Goal: Task Accomplishment & Management: Manage account settings

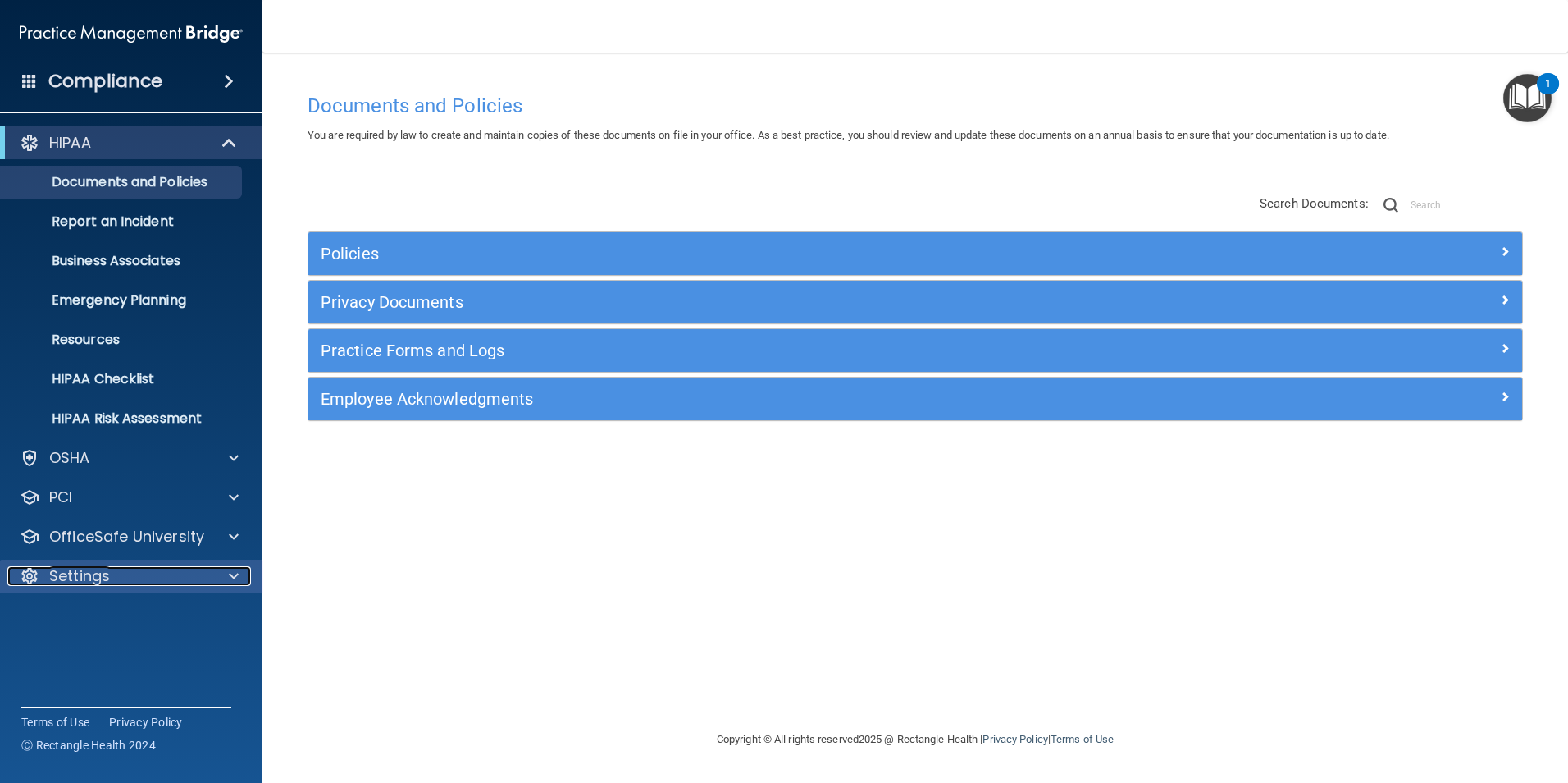
click at [104, 572] on p "Settings" at bounding box center [80, 575] width 61 height 20
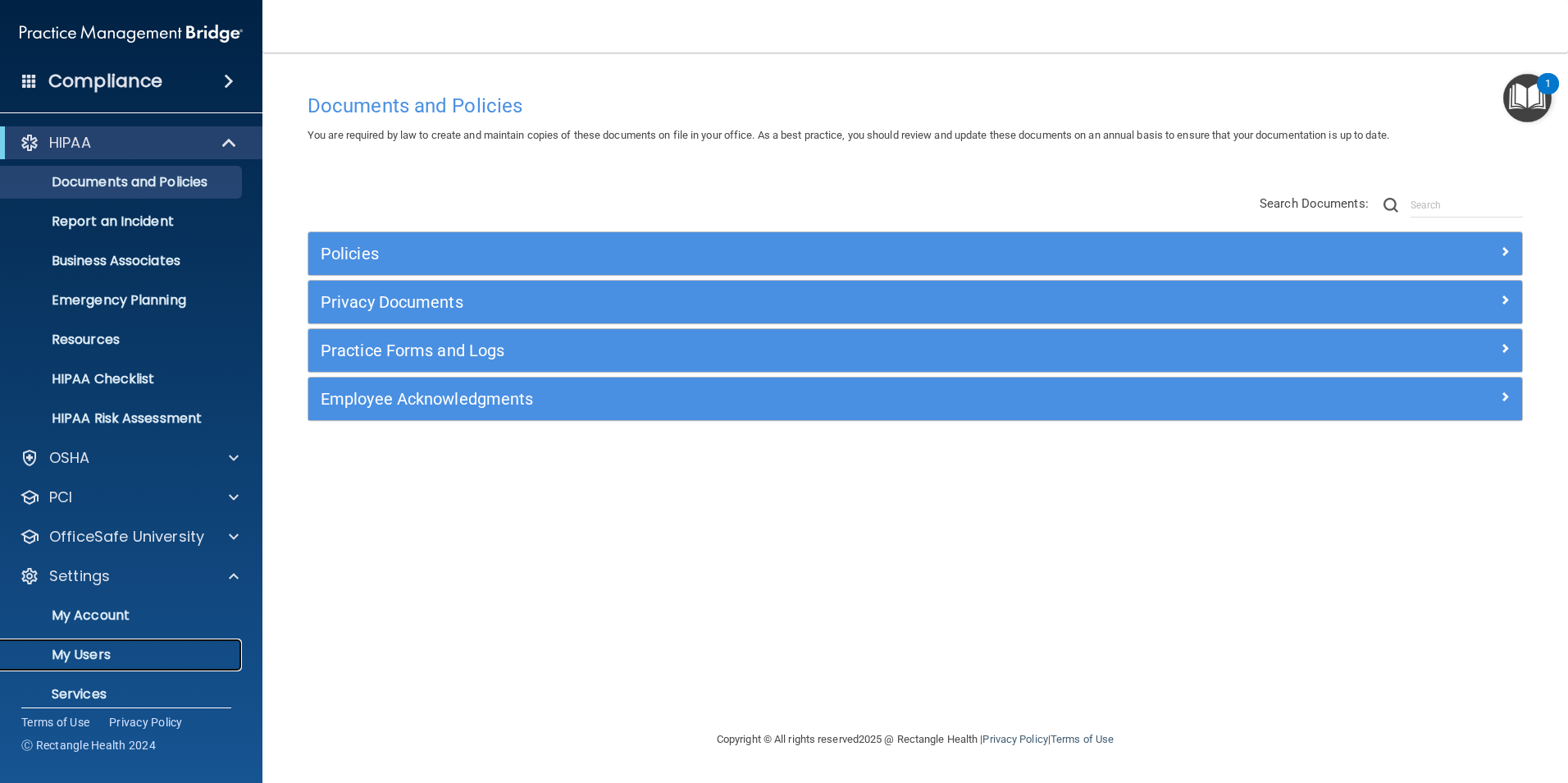
click at [97, 667] on link "My Users" at bounding box center [112, 654] width 258 height 32
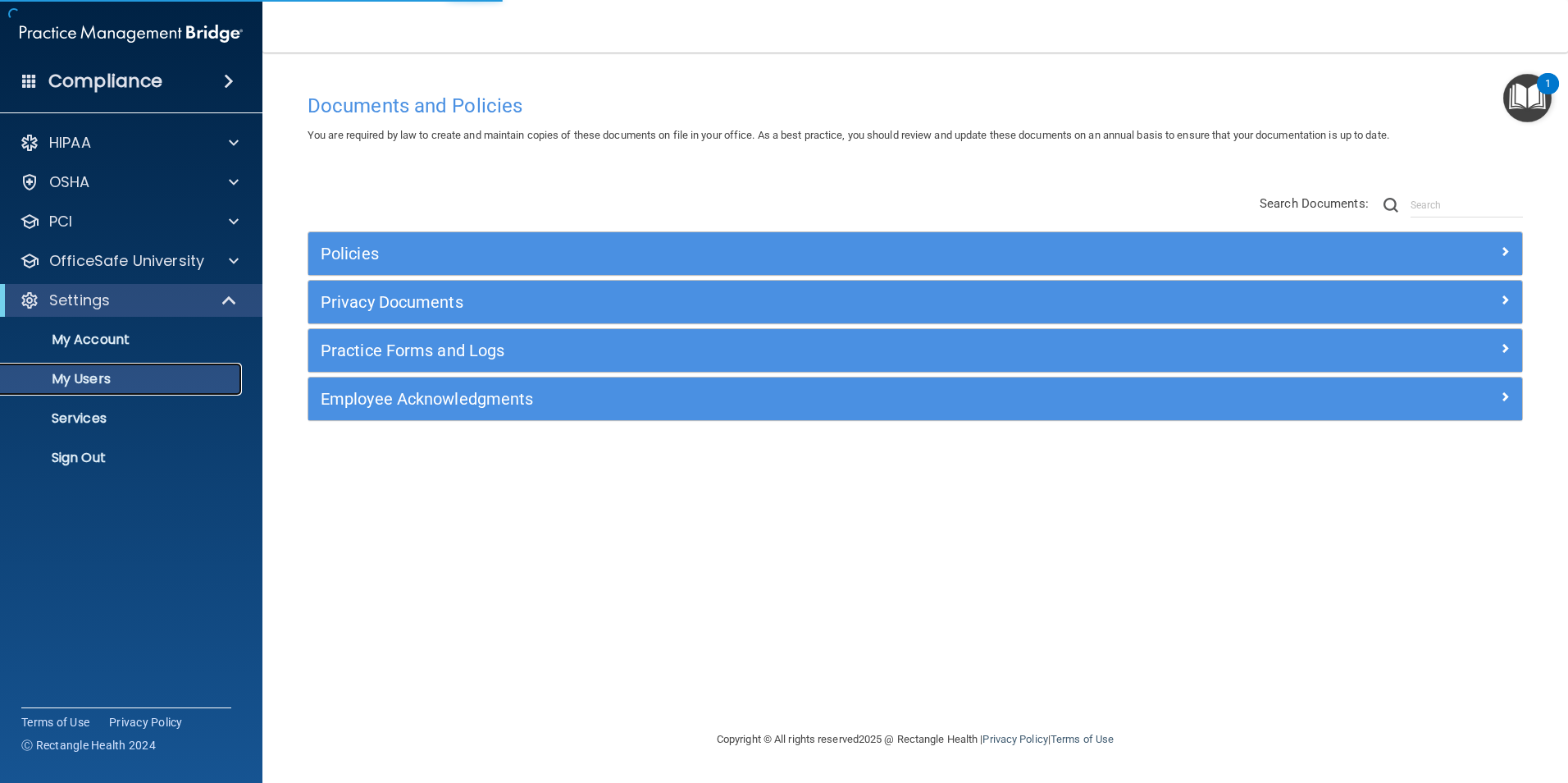
select select "20"
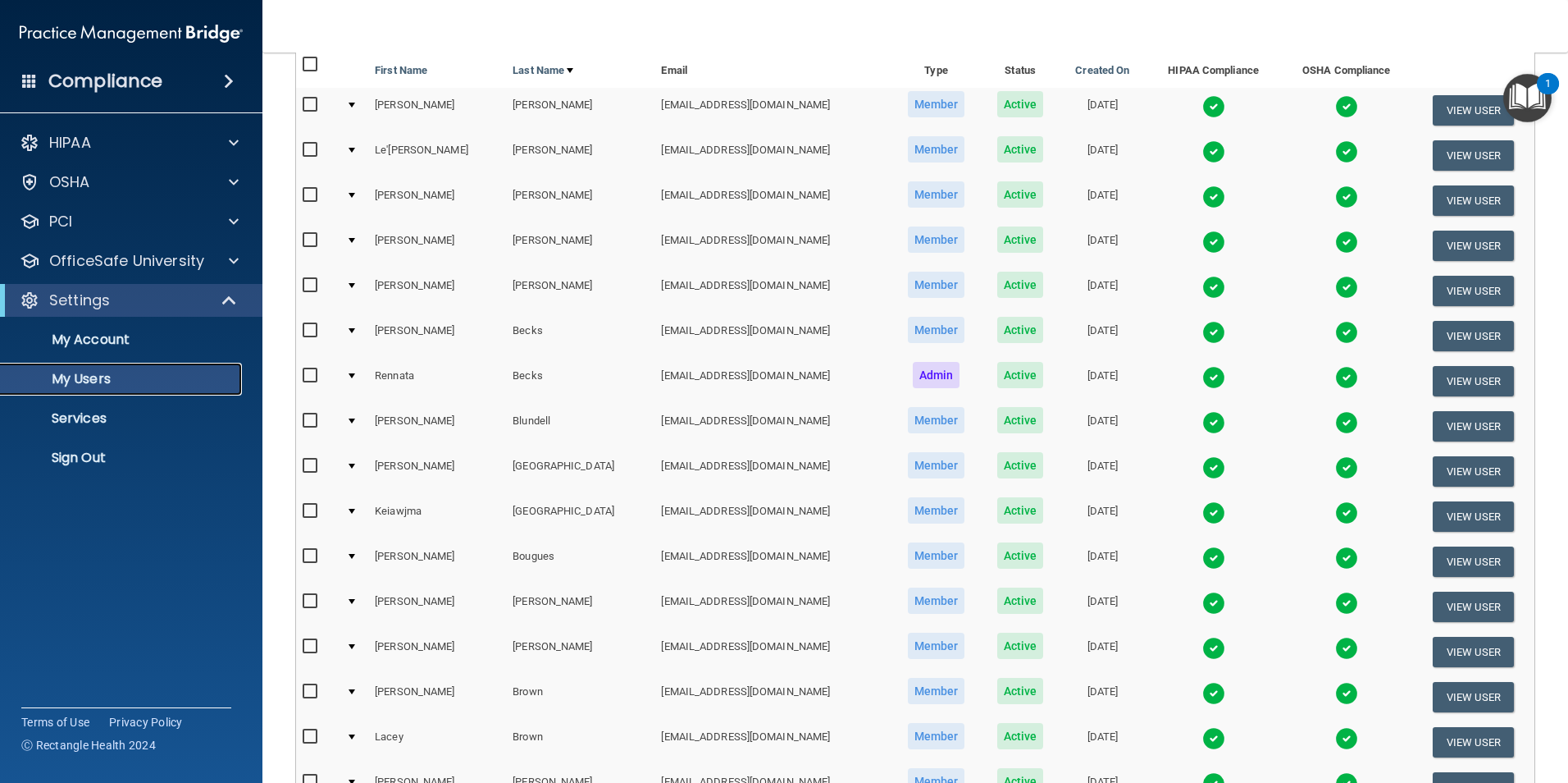
scroll to position [164, 0]
click at [1457, 560] on button "View User" at bounding box center [1473, 561] width 81 height 30
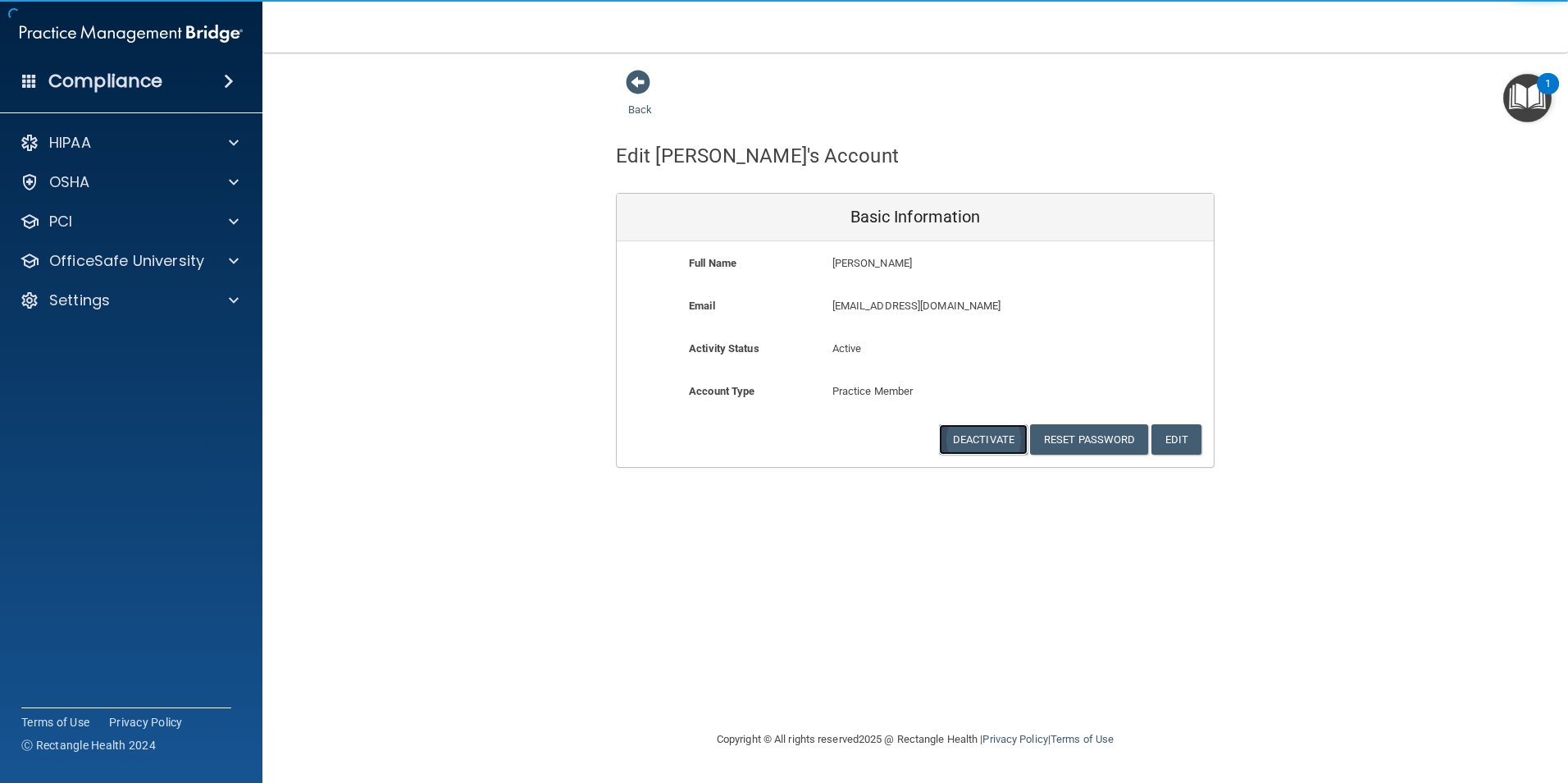
click at [972, 436] on button "Deactivate" at bounding box center [982, 439] width 89 height 30
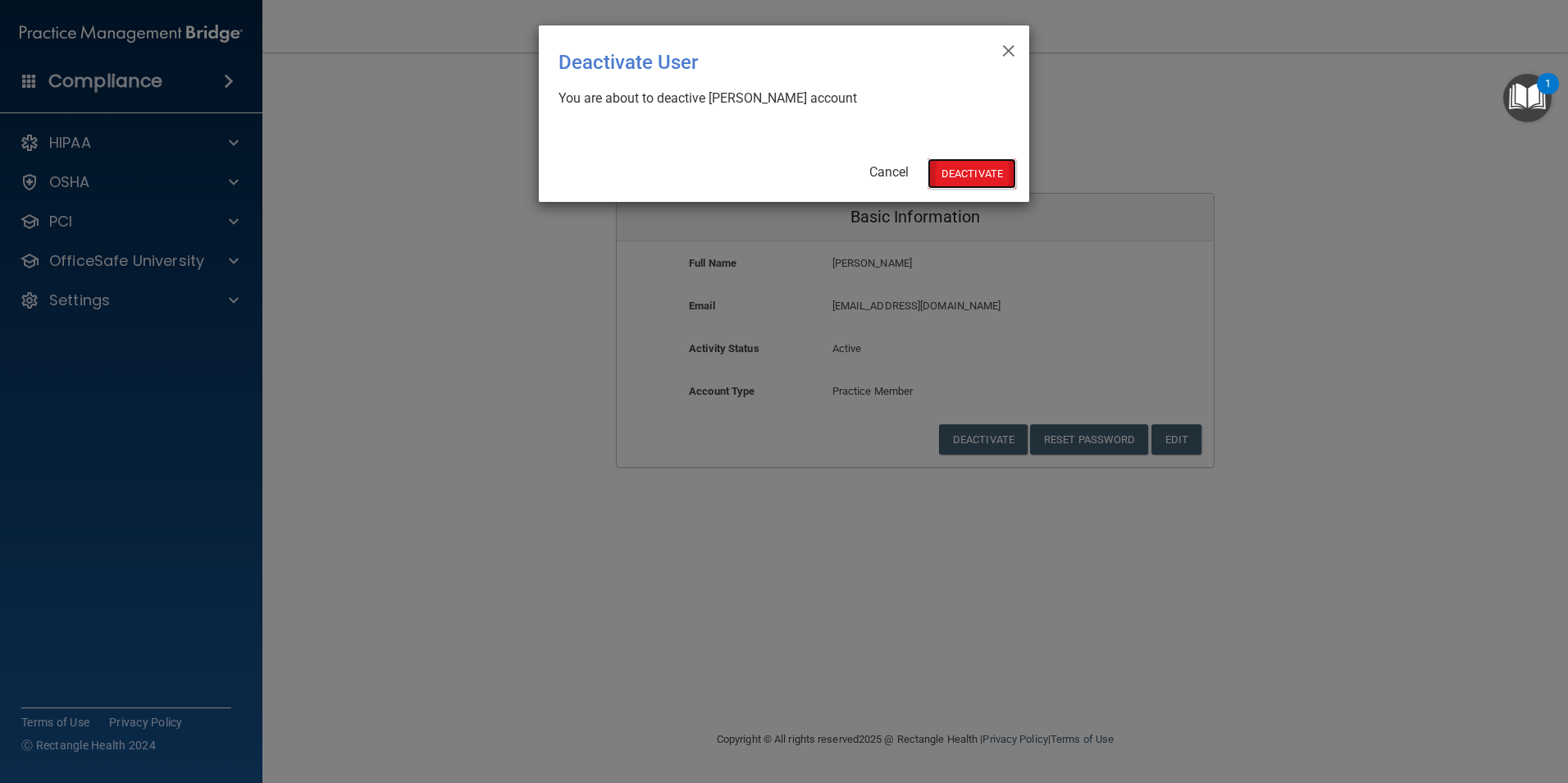
click at [974, 181] on button "Deactivate" at bounding box center [971, 173] width 89 height 30
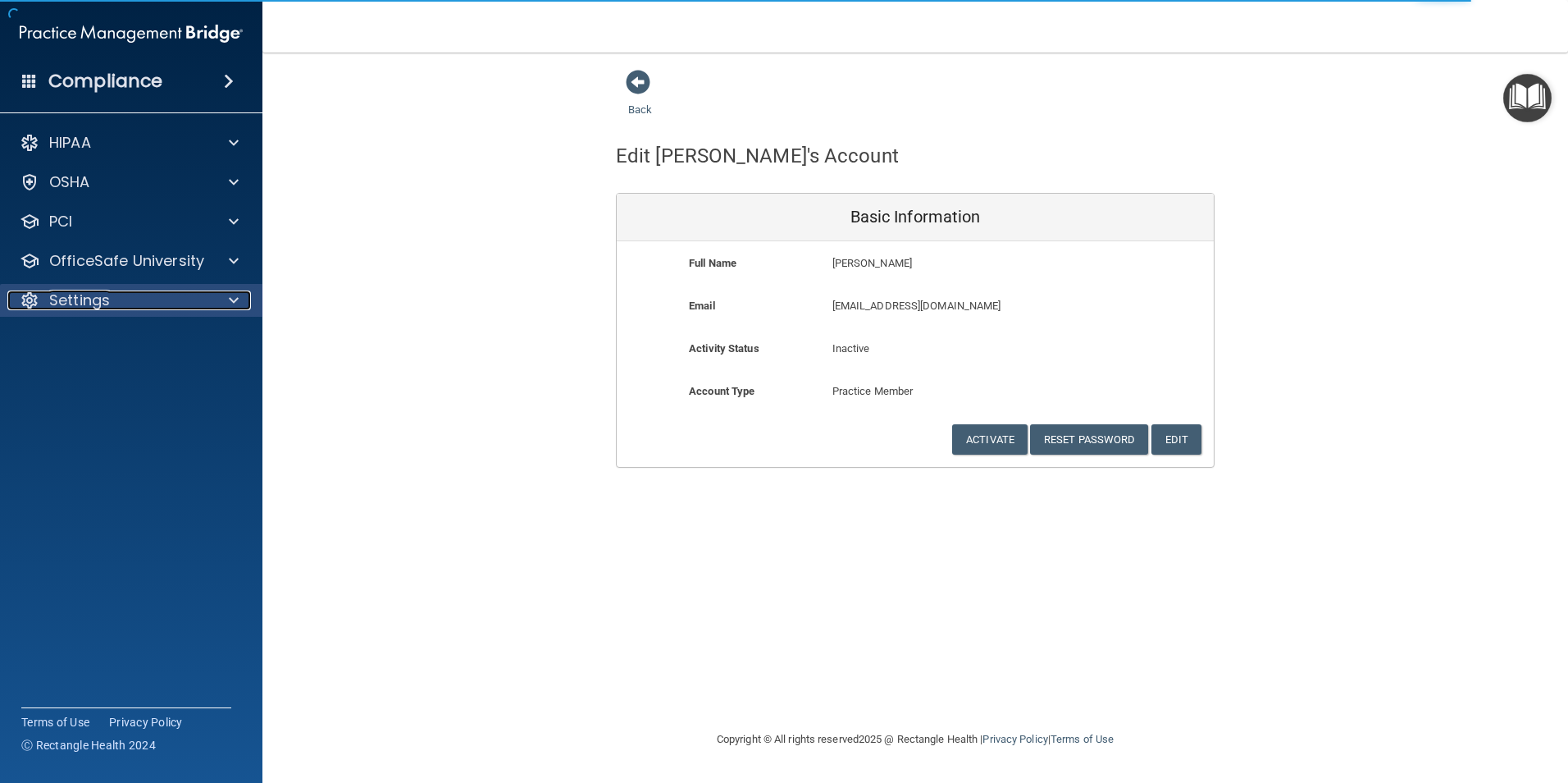
click at [125, 308] on div "Settings" at bounding box center [109, 300] width 204 height 20
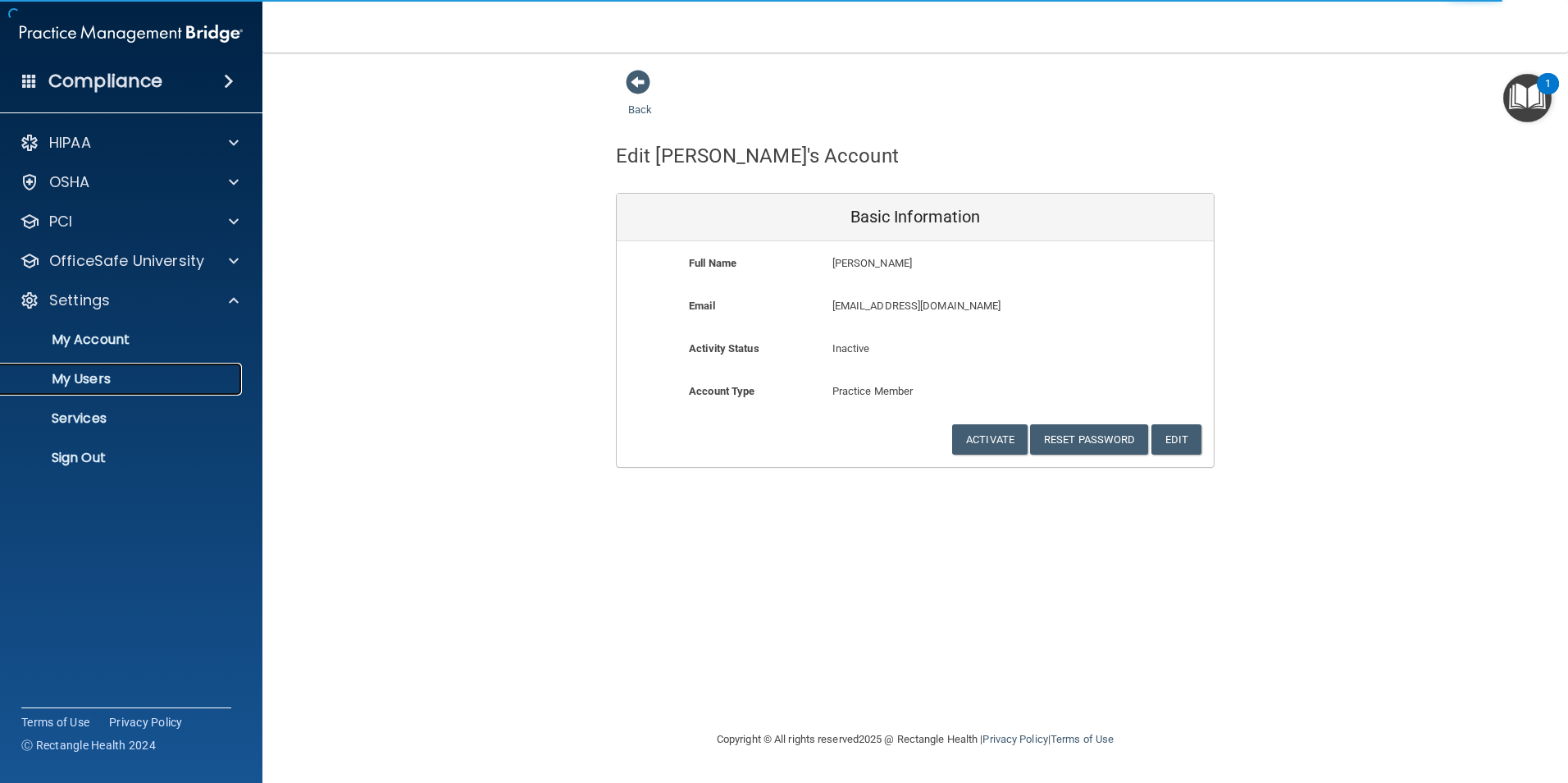
click at [98, 374] on p "My Users" at bounding box center [122, 378] width 224 height 16
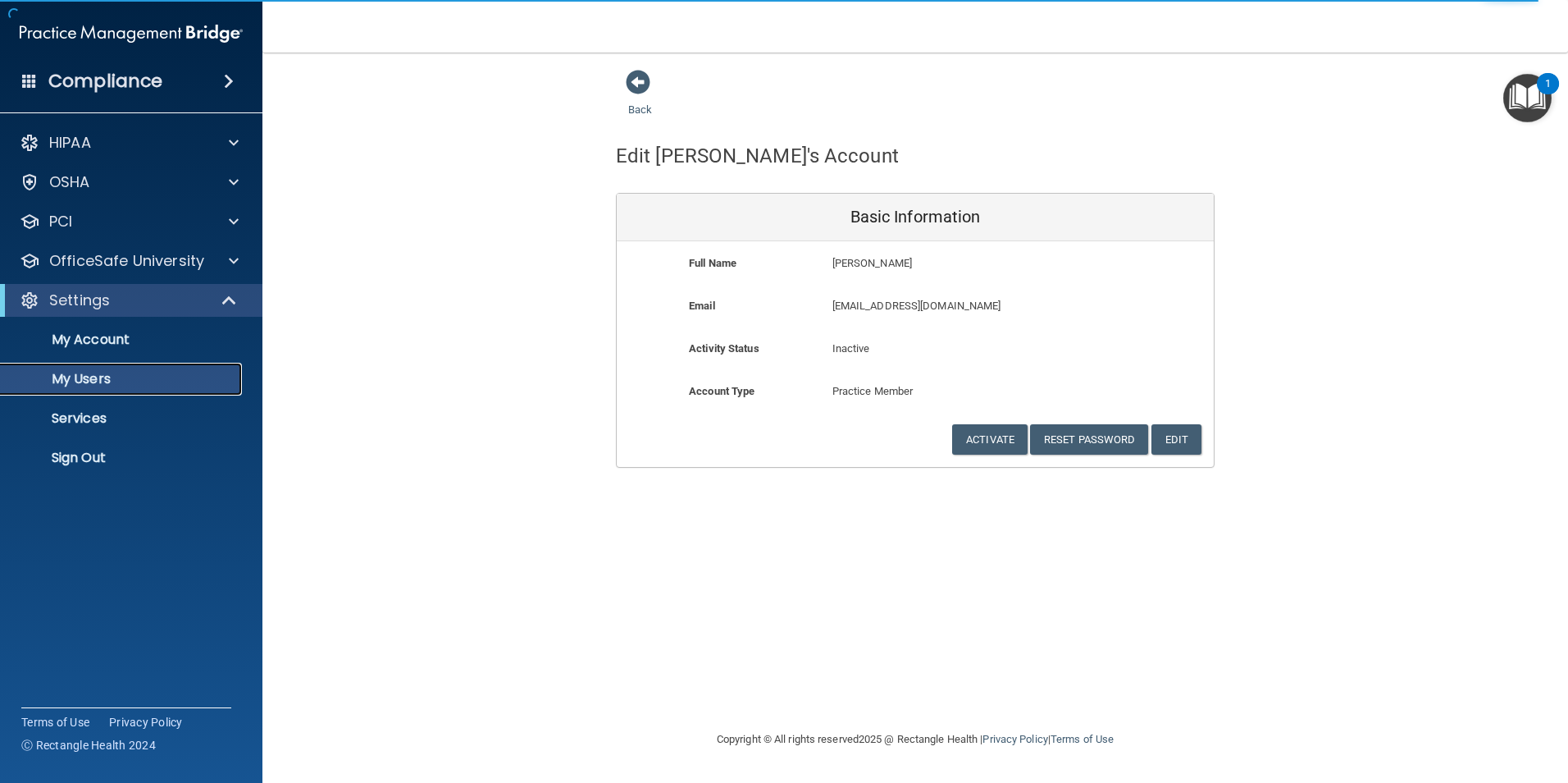
select select "20"
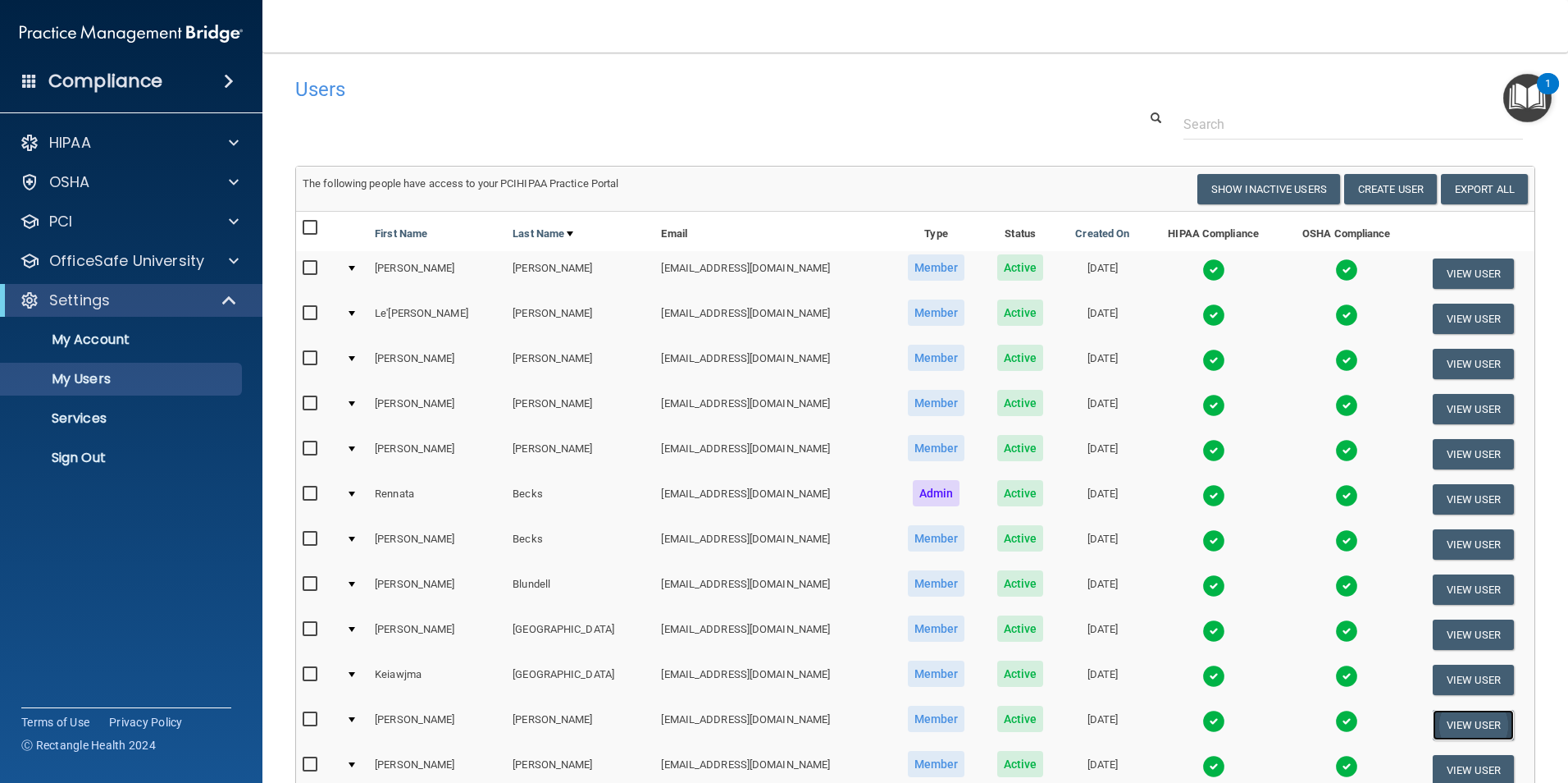
click at [1473, 733] on button "View User" at bounding box center [1473, 725] width 81 height 30
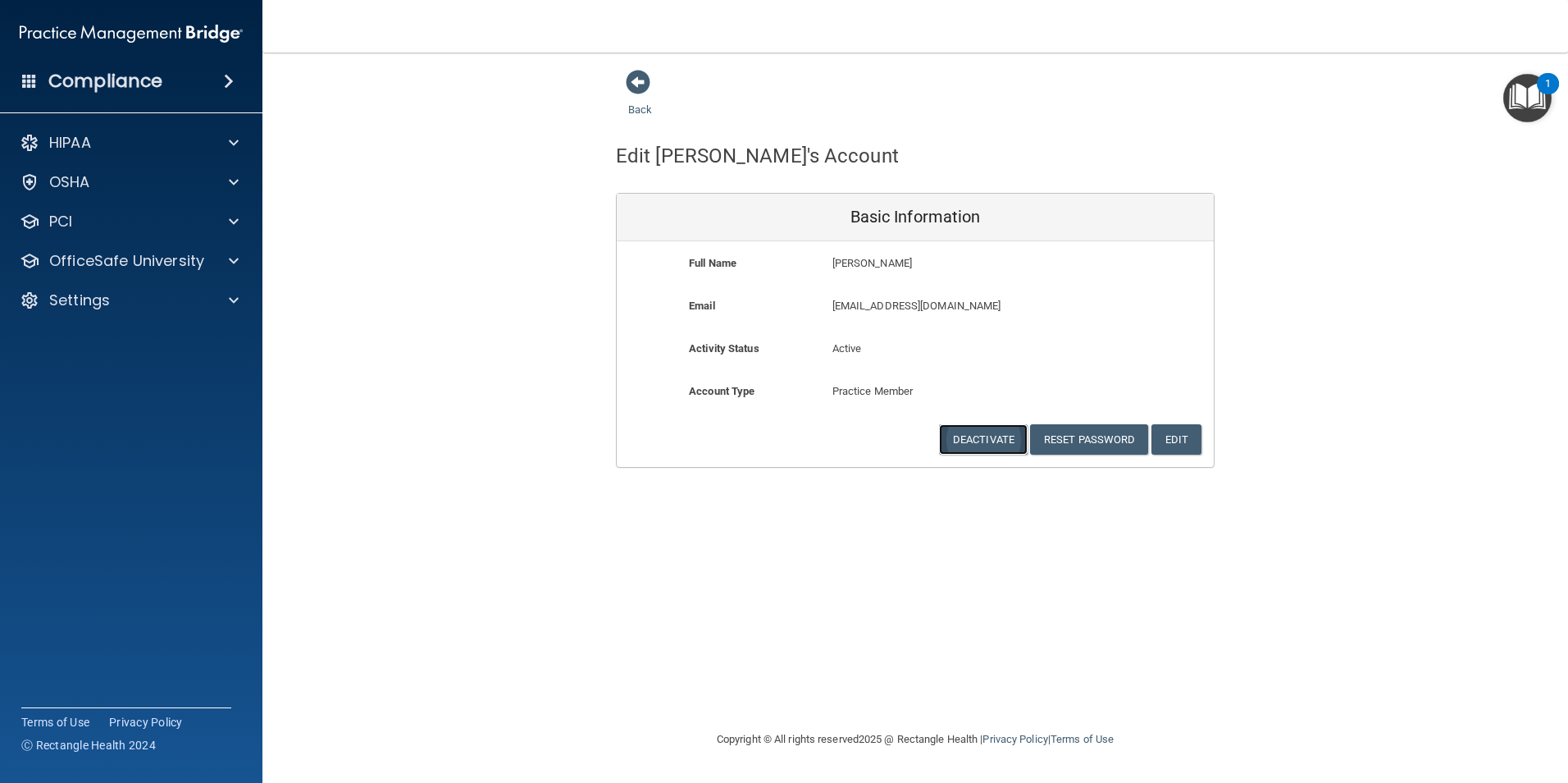
click at [975, 436] on button "Deactivate" at bounding box center [982, 439] width 89 height 30
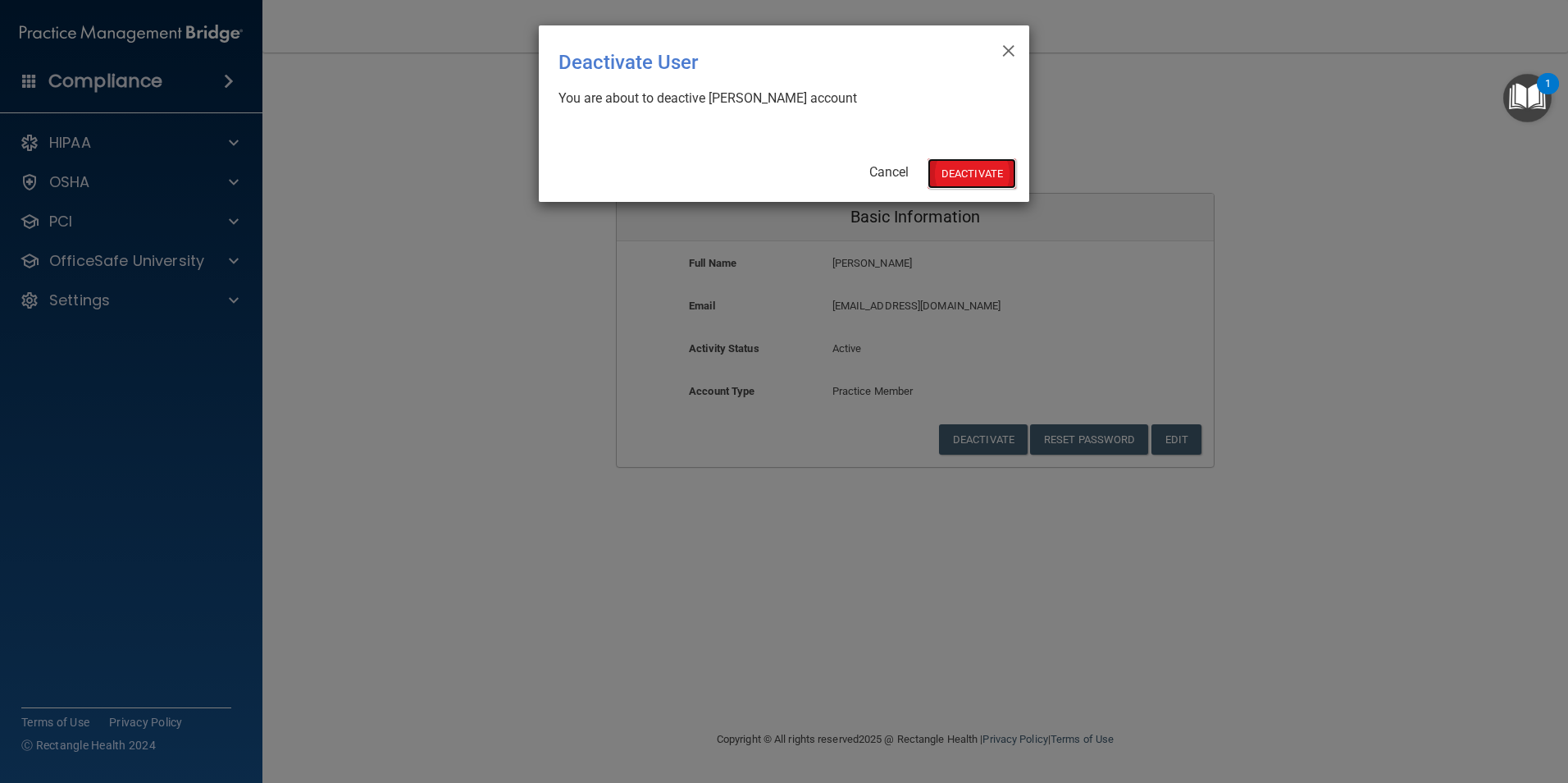
click at [951, 171] on button "Deactivate" at bounding box center [971, 173] width 89 height 30
